Goal: Task Accomplishment & Management: Use online tool/utility

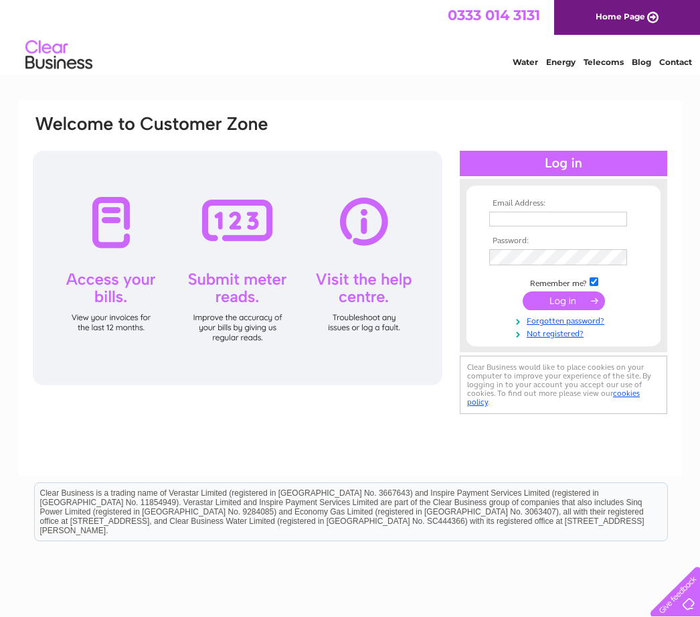
click at [238, 291] on div at bounding box center [238, 268] width 410 height 234
click at [238, 299] on div at bounding box center [238, 268] width 410 height 234
click at [250, 281] on div at bounding box center [238, 268] width 410 height 234
click at [591, 220] on input "text" at bounding box center [558, 219] width 138 height 15
type input "Dt@davidturnerworkshop.co.uk"
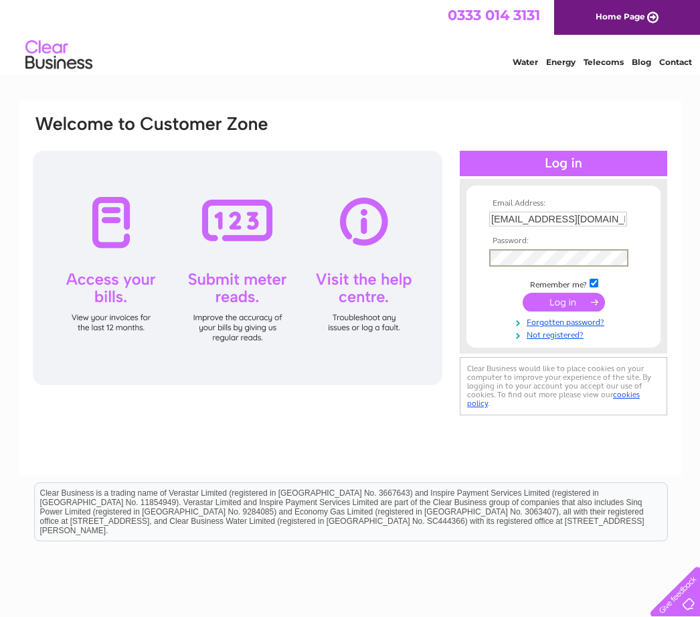
click at [566, 309] on input "submit" at bounding box center [564, 302] width 82 height 19
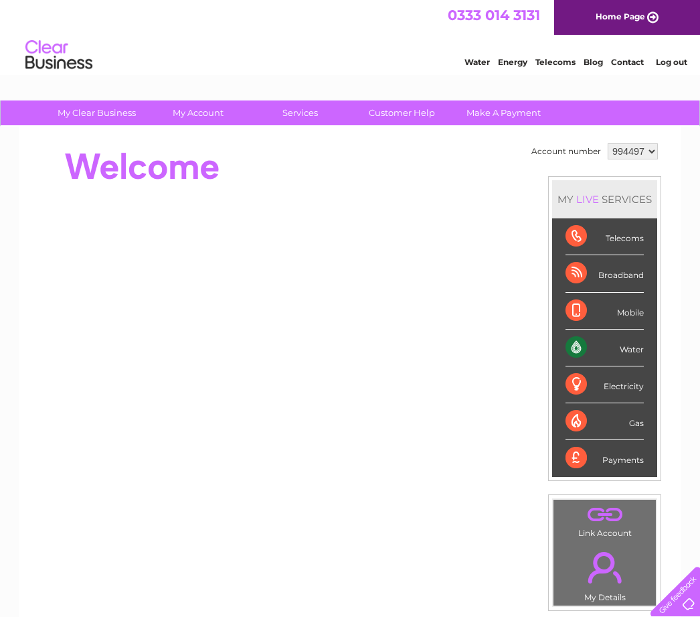
click at [641, 314] on div "Mobile" at bounding box center [605, 311] width 78 height 37
click at [623, 357] on div "Water" at bounding box center [605, 347] width 78 height 37
click at [583, 349] on div "Water" at bounding box center [605, 347] width 78 height 37
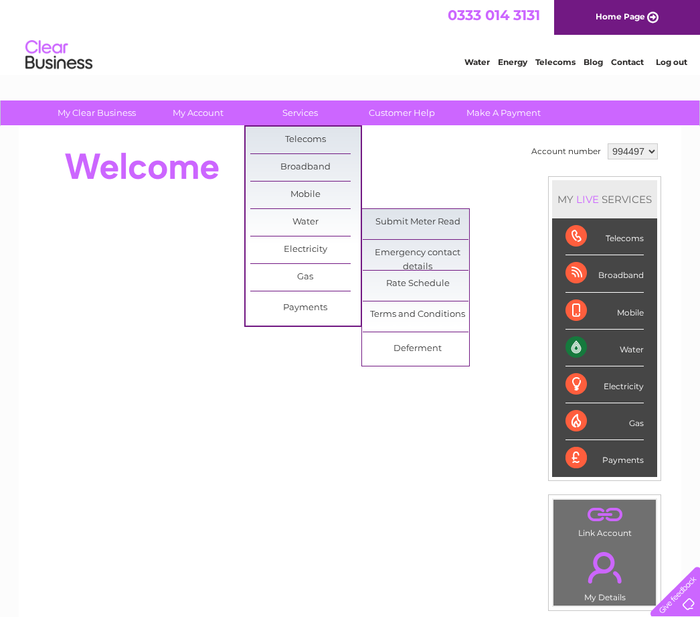
click at [398, 222] on link "Submit Meter Read" at bounding box center [418, 222] width 110 height 27
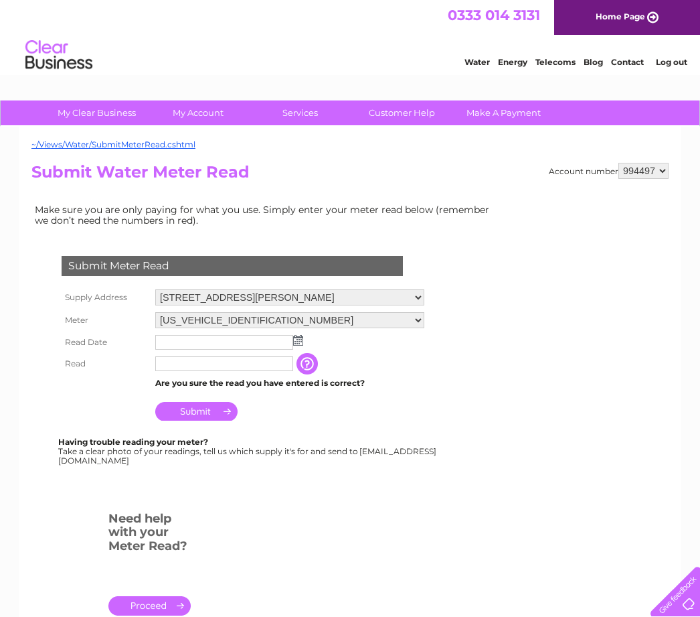
click at [291, 346] on input "text" at bounding box center [224, 342] width 138 height 15
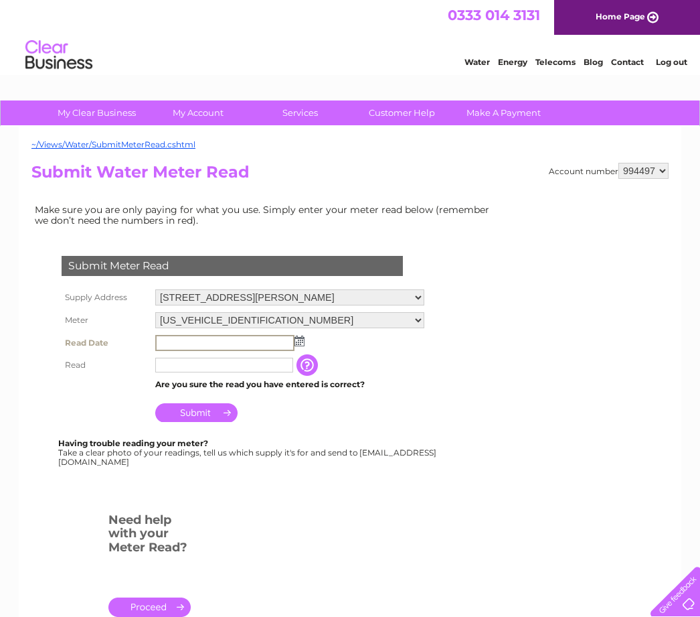
click at [295, 346] on img at bounding box center [300, 340] width 10 height 11
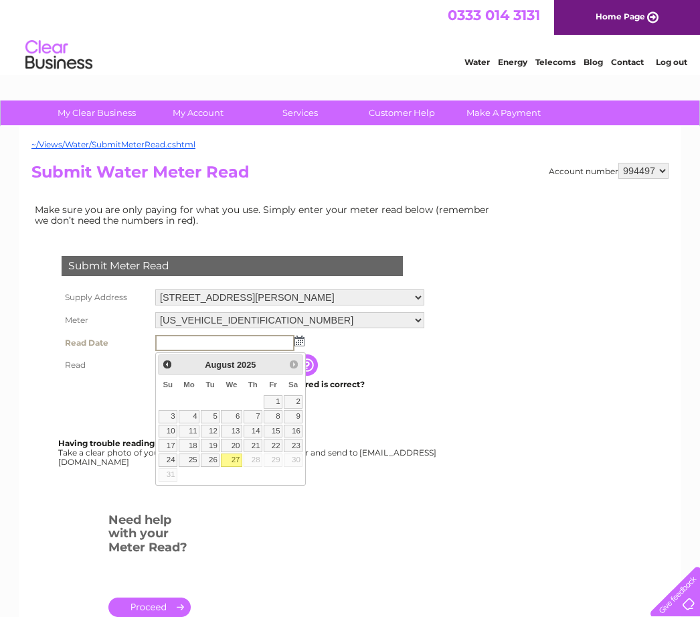
click at [234, 462] on link "27" at bounding box center [231, 459] width 21 height 13
type input "2025/08/27"
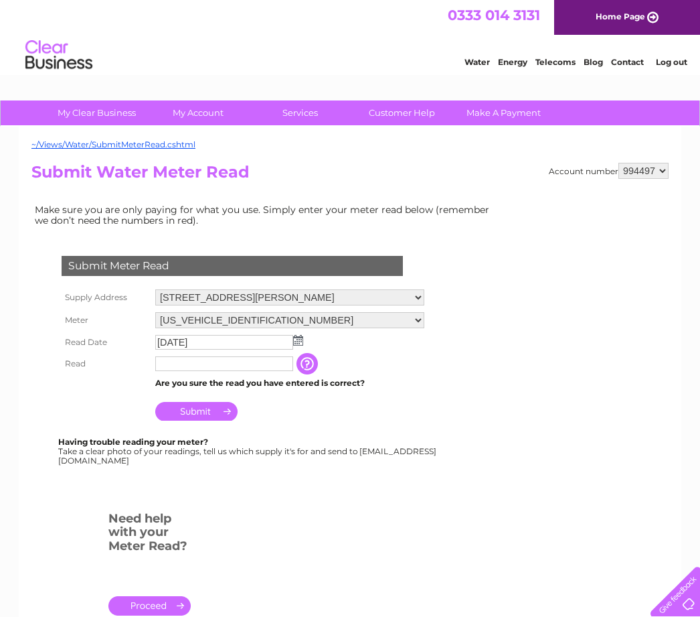
click at [173, 371] on input "text" at bounding box center [224, 363] width 138 height 15
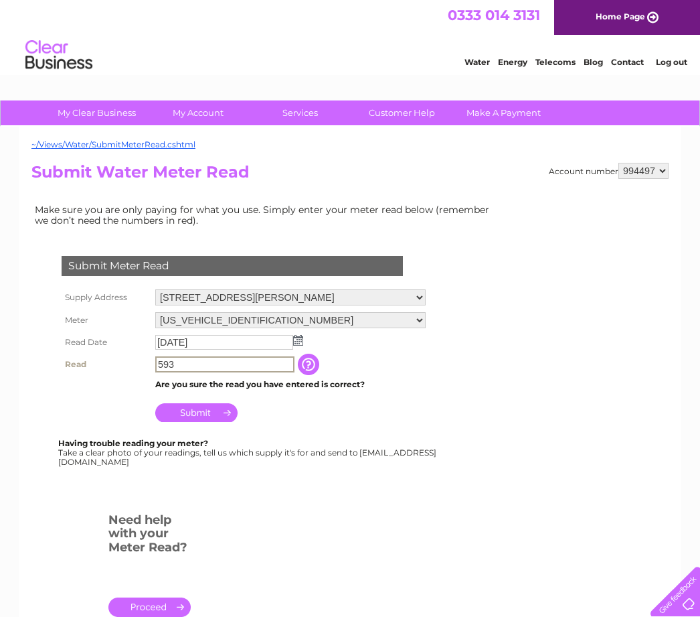
type input "593"
click at [190, 421] on input "Submit" at bounding box center [196, 412] width 82 height 19
